Goal: Task Accomplishment & Management: Manage account settings

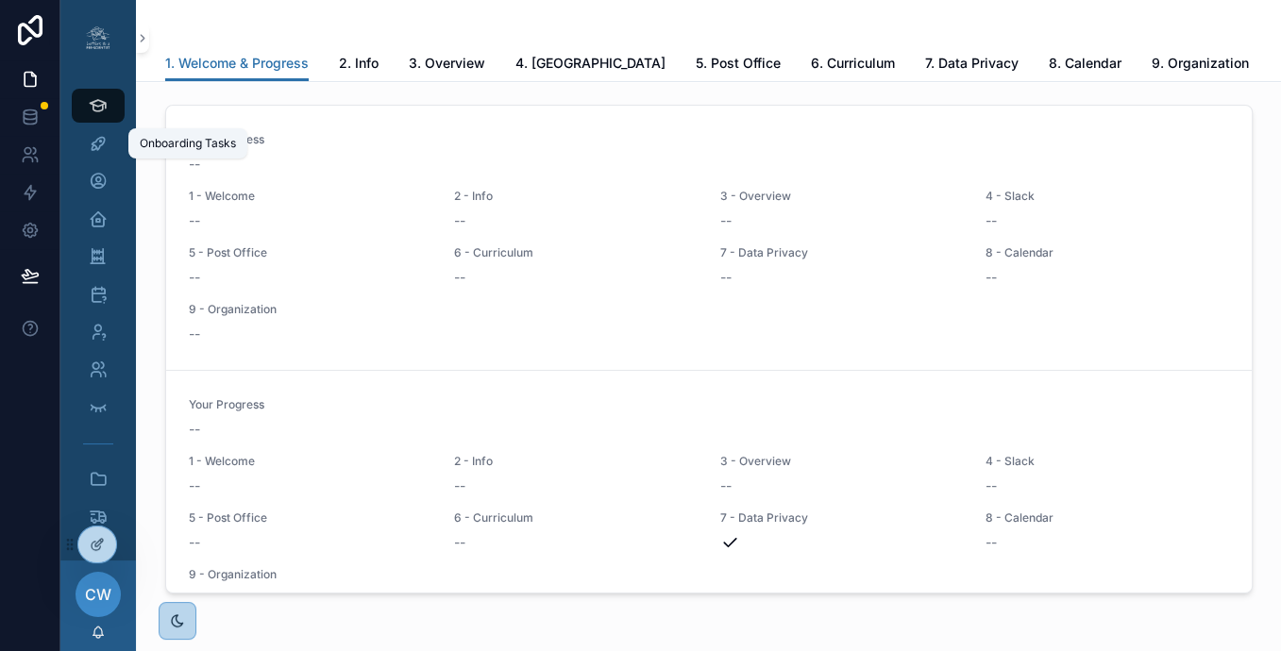
click at [101, 148] on icon "scrollable content" at bounding box center [98, 143] width 19 height 19
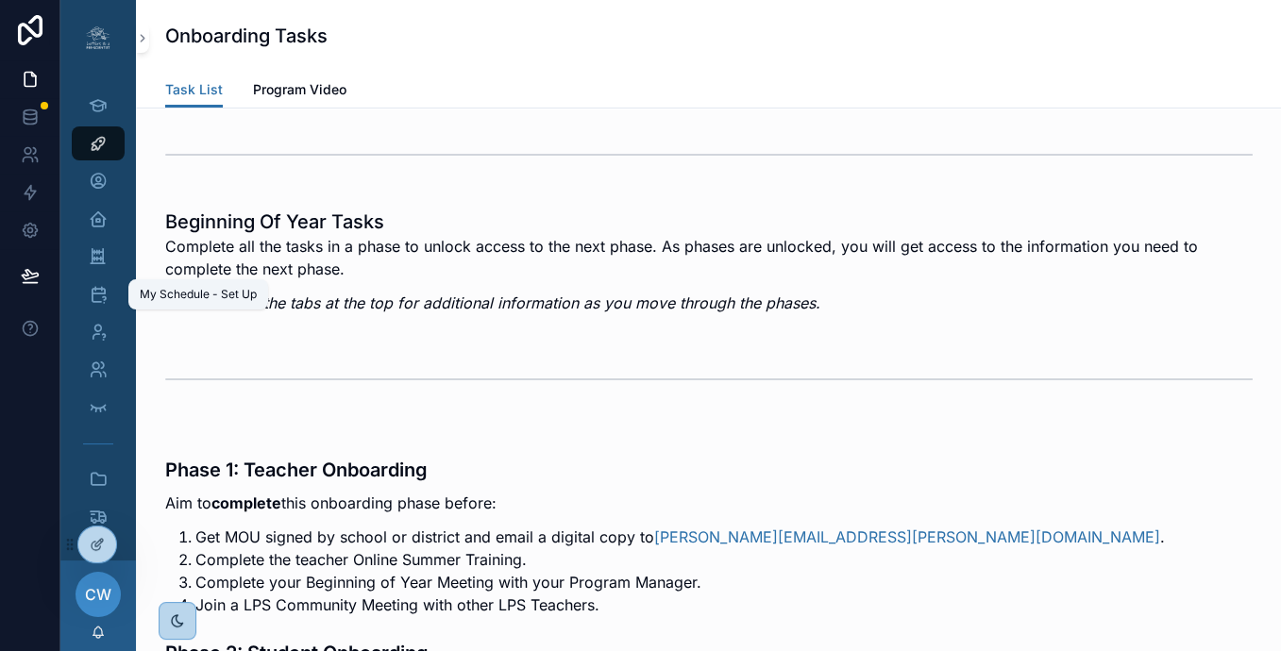
click at [95, 281] on div "My Schedule - Set Up" at bounding box center [98, 294] width 30 height 30
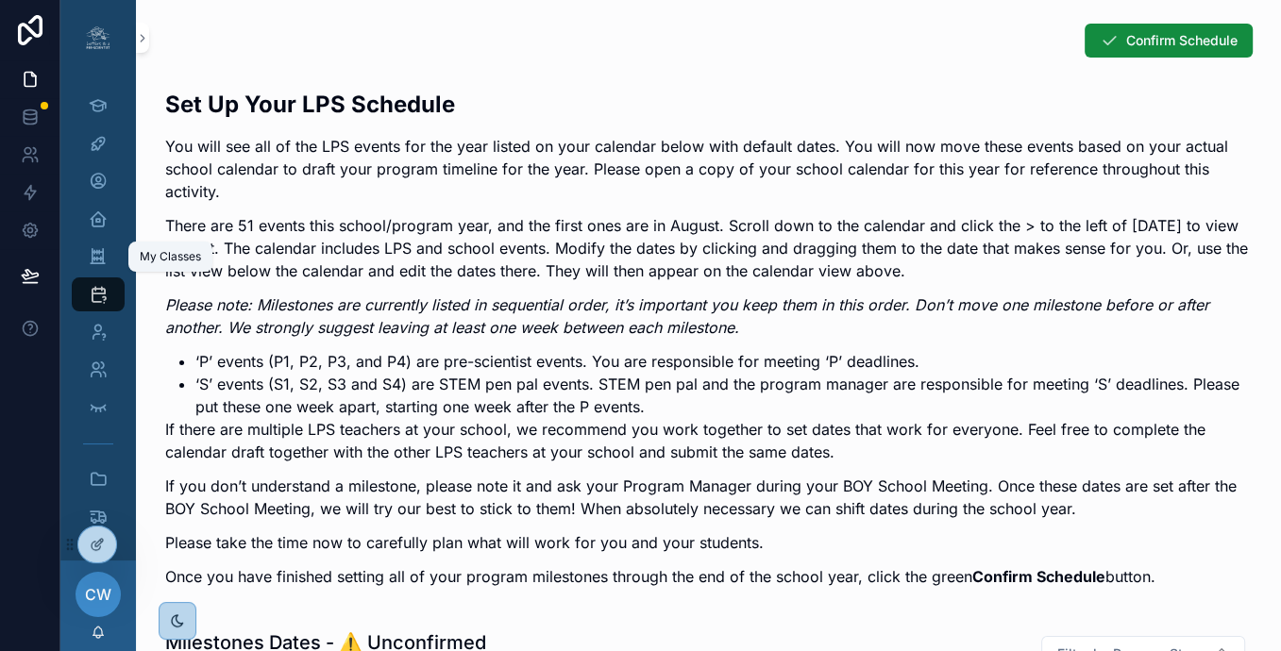
click at [92, 259] on icon "scrollable content" at bounding box center [98, 256] width 18 height 19
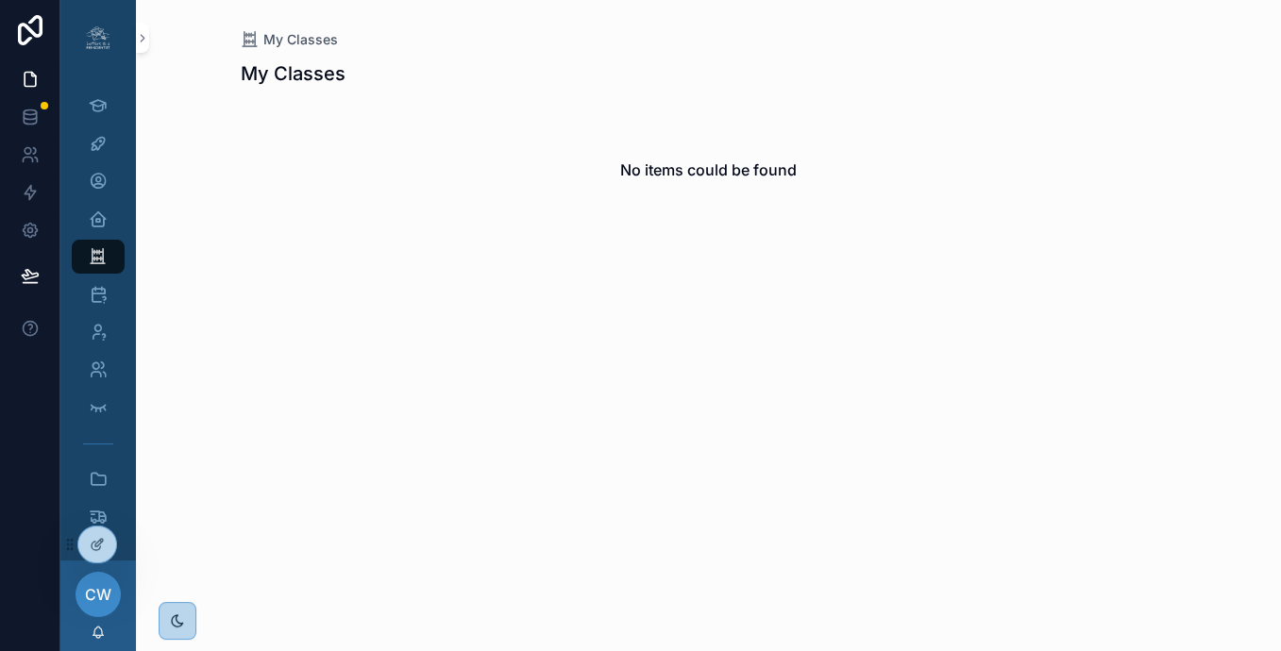
click at [0, 0] on icon at bounding box center [0, 0] width 0 height 0
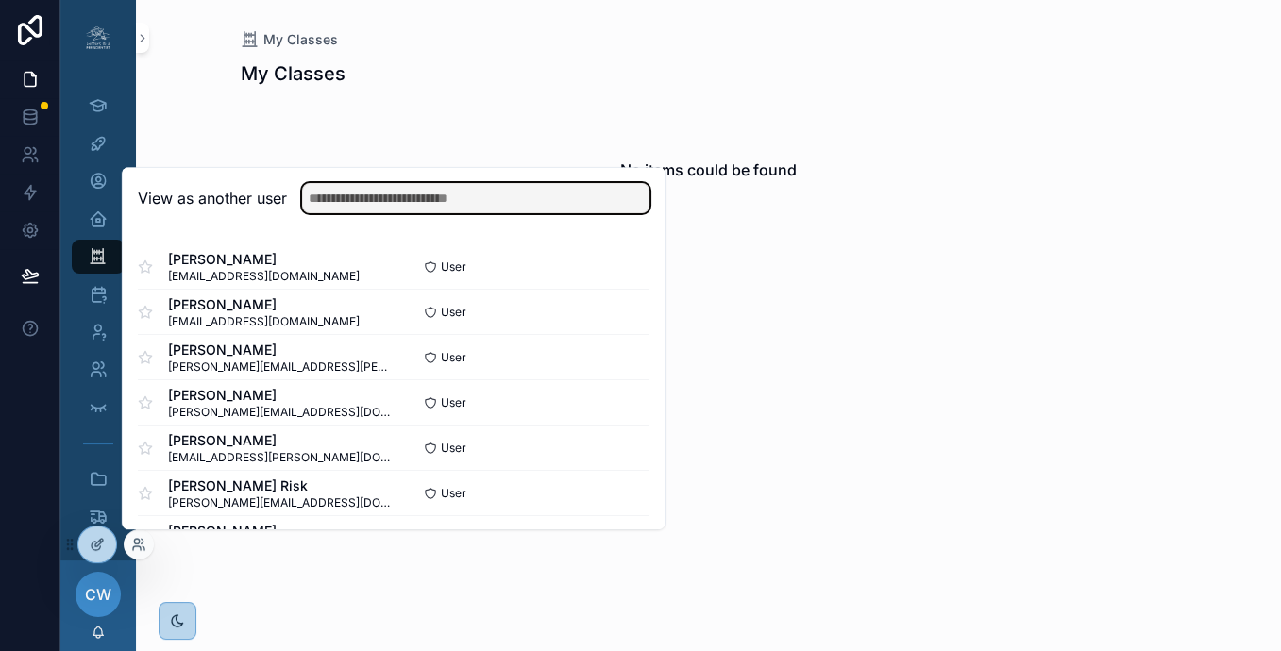
click at [357, 210] on input "text" at bounding box center [475, 198] width 347 height 30
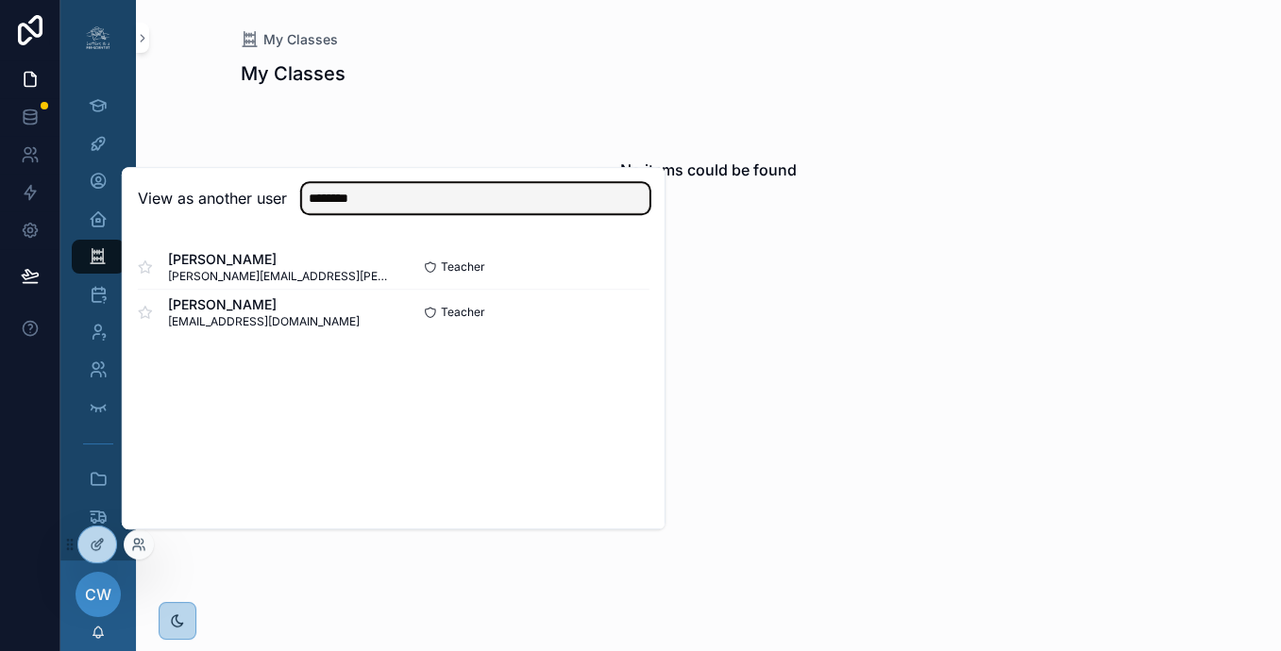
type input "********"
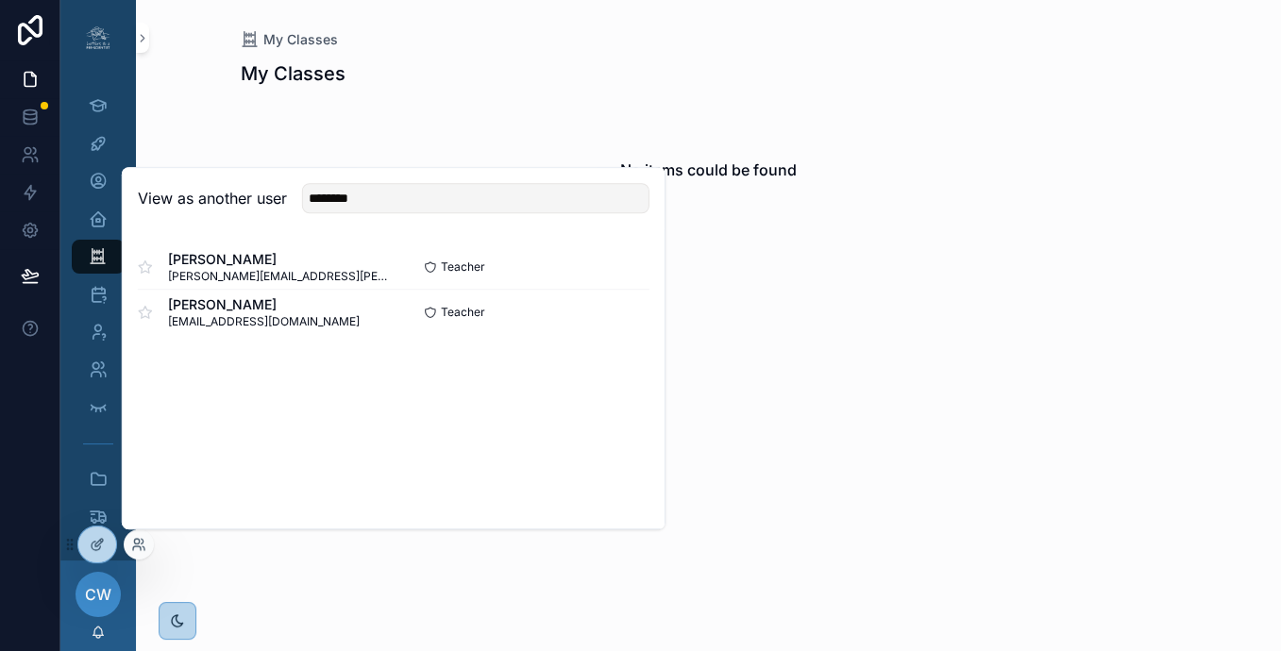
click at [0, 0] on button "Select" at bounding box center [0, 0] width 0 height 0
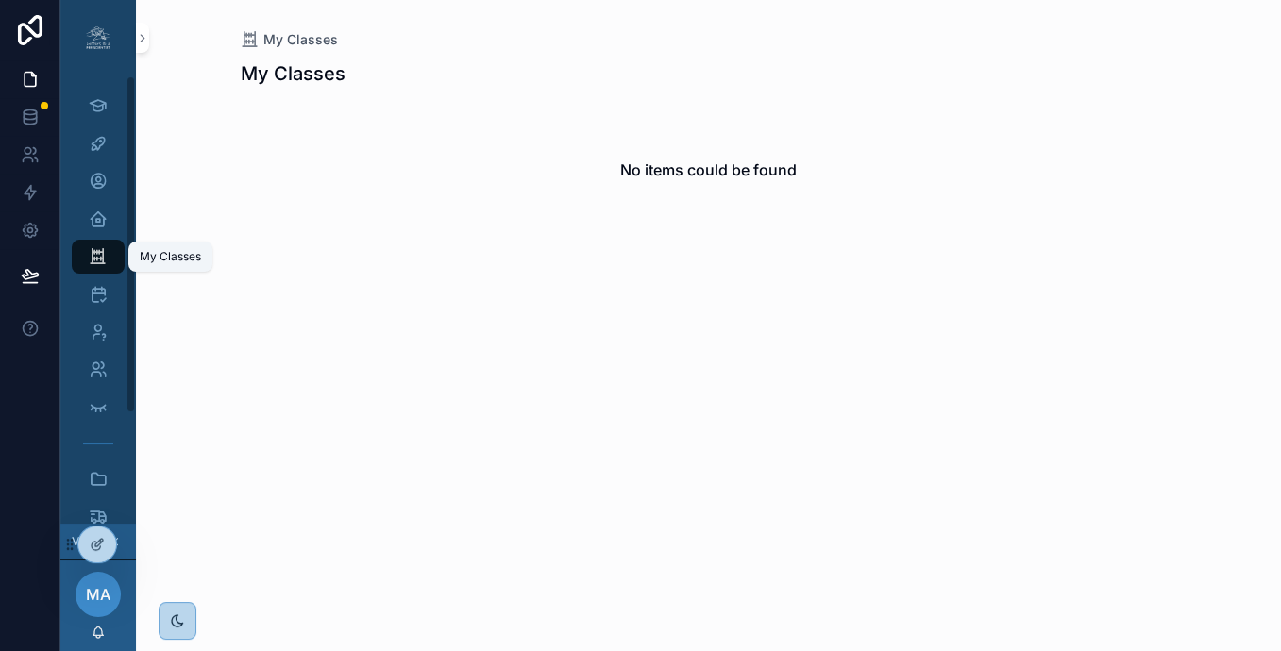
click at [94, 257] on icon "scrollable content" at bounding box center [98, 256] width 18 height 19
click at [93, 215] on icon "scrollable content" at bounding box center [98, 219] width 19 height 19
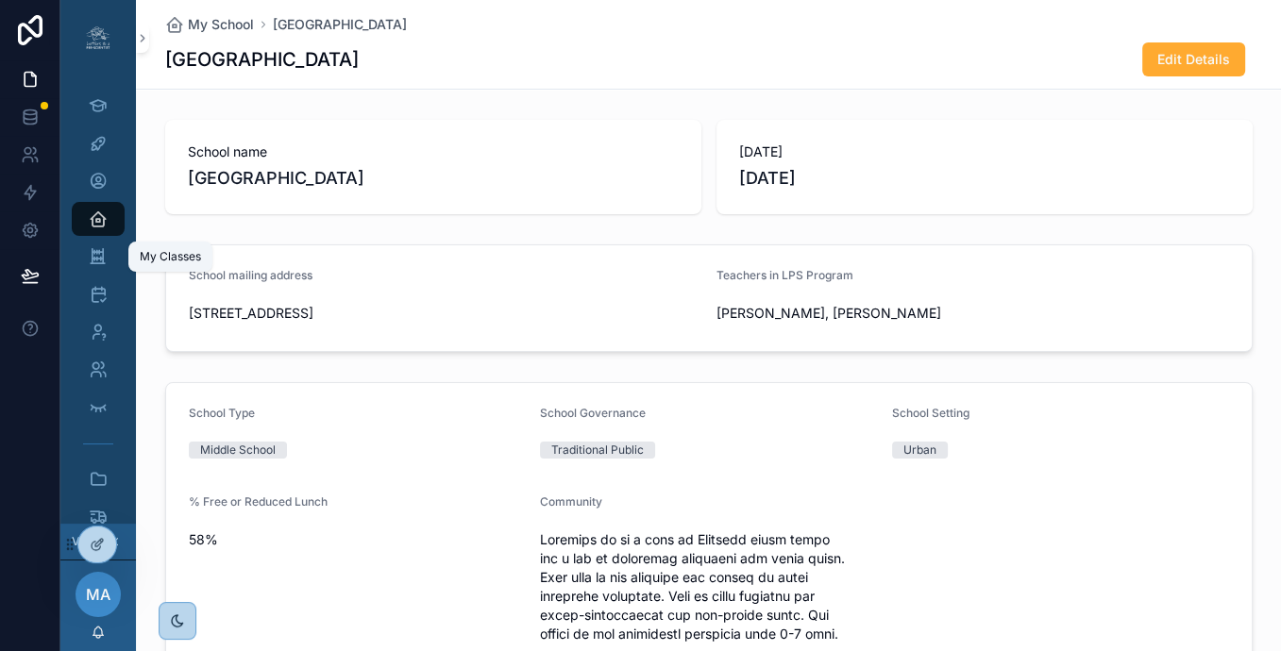
click at [98, 258] on icon "scrollable content" at bounding box center [98, 256] width 18 height 19
